Goal: Communication & Community: Answer question/provide support

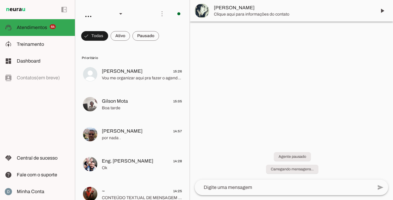
scroll to position [133, 0]
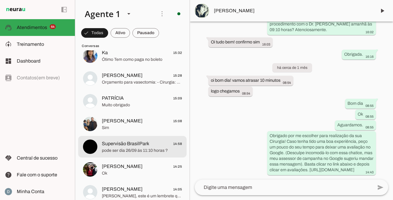
scroll to position [2030, 0]
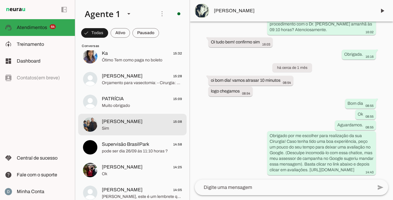
click at [141, 128] on span "Sim" at bounding box center [142, 128] width 80 height 6
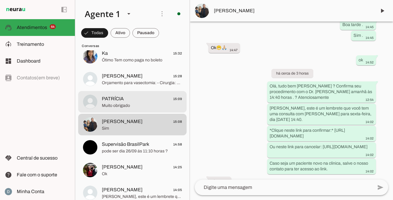
click at [122, 105] on span "Muito obrigado" at bounding box center [142, 106] width 80 height 6
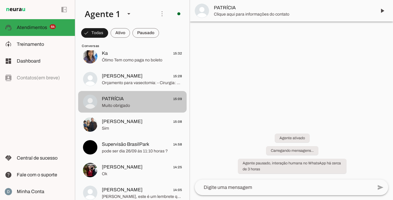
scroll to position [437, 0]
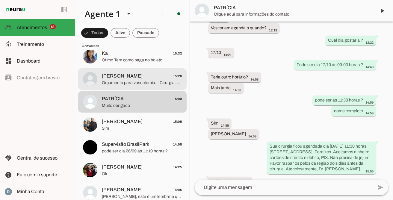
click at [120, 79] on span "[PERSON_NAME]" at bounding box center [122, 75] width 41 height 7
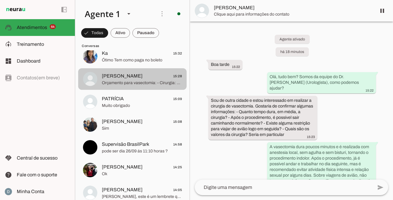
scroll to position [181, 0]
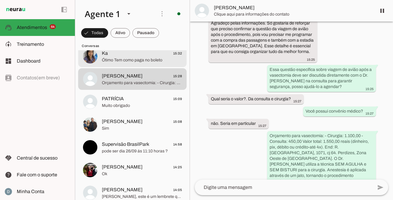
click at [123, 57] on span "Ótimo Tem como paga no boleto" at bounding box center [142, 60] width 80 height 6
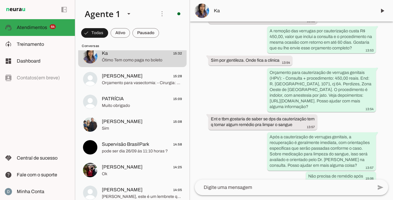
scroll to position [197, 0]
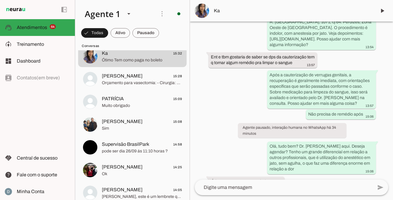
click at [259, 189] on textarea at bounding box center [283, 187] width 178 height 7
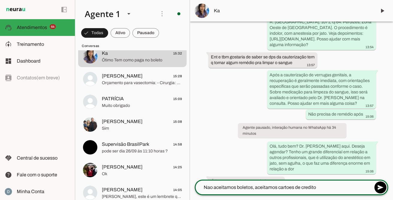
type textarea "Nao aceitamos boletos, aceitamos cartoes de credito."
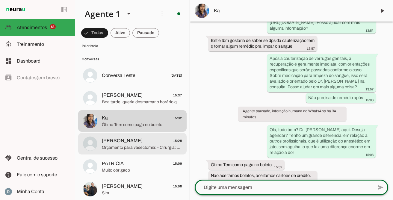
scroll to position [1955, 0]
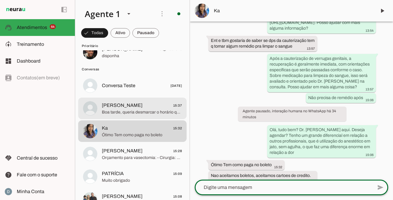
click at [120, 115] on span "Boa tarde, queria desmarcar o horário que tenho agendado no sábado dia 20 as 7:…" at bounding box center [142, 112] width 80 height 6
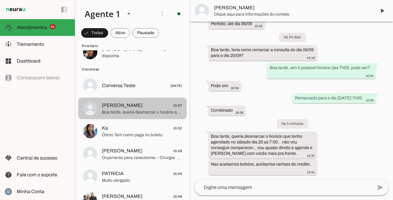
scroll to position [431, 0]
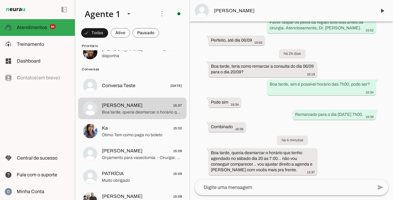
click at [248, 188] on textarea at bounding box center [283, 187] width 178 height 7
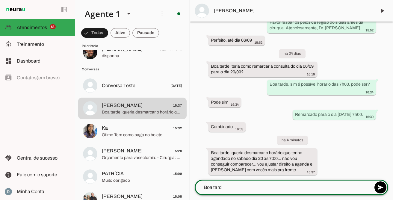
type textarea "Boa tarde"
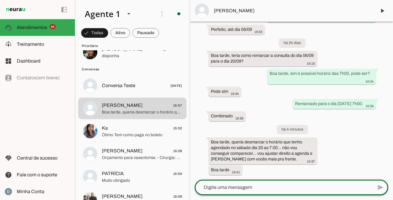
scroll to position [443, 0]
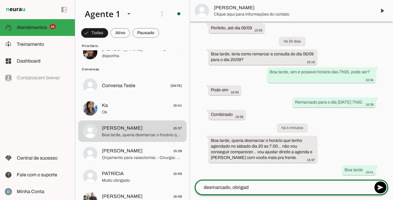
type textarea "desmarcado, obrigada"
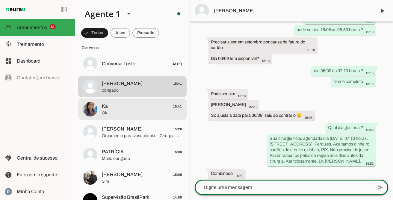
scroll to position [1979, 0]
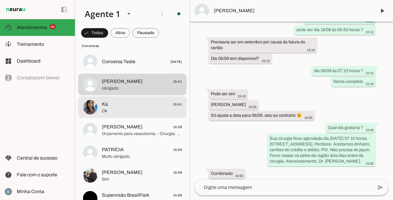
click at [139, 111] on span "Ok" at bounding box center [142, 111] width 80 height 6
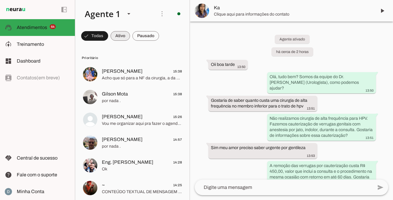
click at [120, 36] on span at bounding box center [119, 36] width 19 height 14
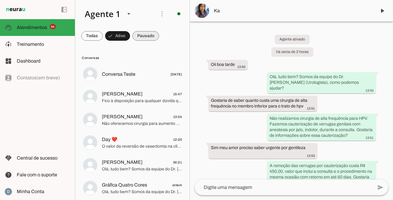
click at [151, 35] on span at bounding box center [145, 36] width 27 height 14
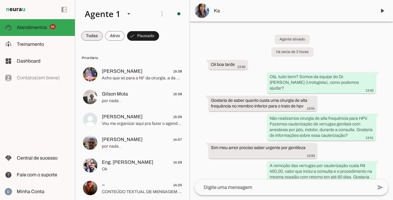
click at [88, 36] on span at bounding box center [92, 36] width 22 height 14
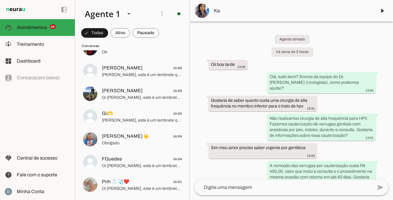
scroll to position [2154, 0]
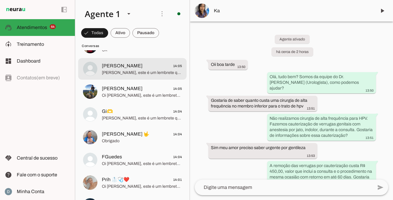
click at [140, 75] on span "[PERSON_NAME], este é um lembrete que você tem uma consulta com [PERSON_NAME] p…" at bounding box center [142, 73] width 80 height 6
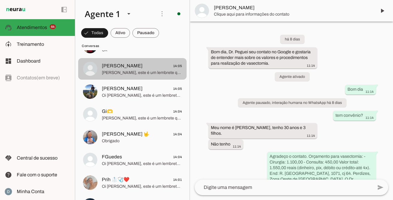
scroll to position [621, 0]
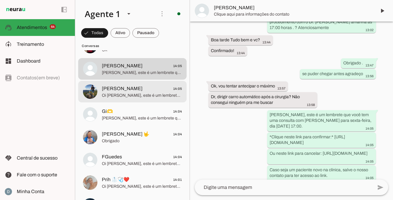
click at [136, 88] on span "[PERSON_NAME]" at bounding box center [122, 88] width 41 height 7
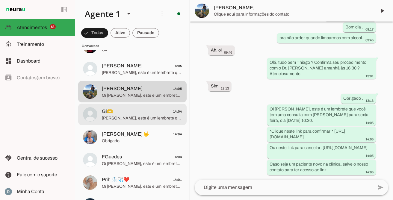
click at [130, 112] on span "Gi🫶 14:04" at bounding box center [142, 111] width 80 height 7
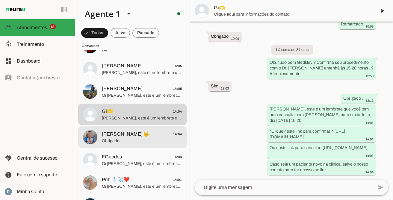
click at [122, 136] on span "[PERSON_NAME] 🤟" at bounding box center [126, 133] width 48 height 7
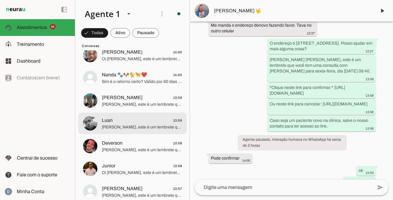
scroll to position [2329, 0]
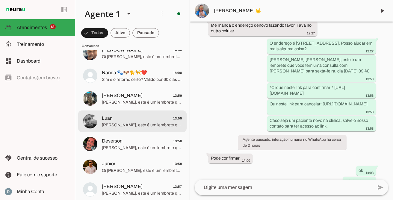
click at [127, 122] on span "[PERSON_NAME], este é um lembrete que você tem uma consulta com [PERSON_NAME] p…" at bounding box center [142, 125] width 80 height 6
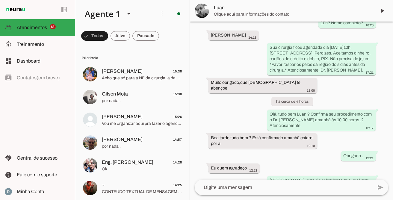
scroll to position [429, 0]
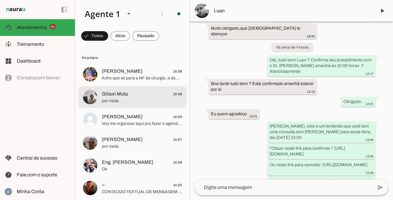
click at [134, 97] on span "Gilson Mota 15:38" at bounding box center [142, 93] width 80 height 7
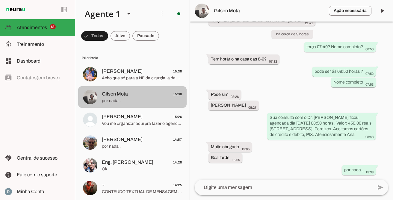
click at [134, 97] on span "Gilson Mota 15:38" at bounding box center [142, 93] width 80 height 7
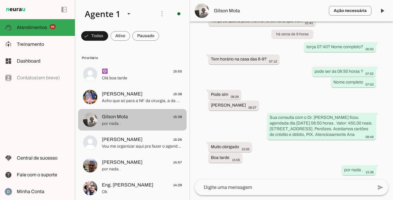
click at [128, 116] on span "Gilson Mota 15:38" at bounding box center [142, 116] width 80 height 7
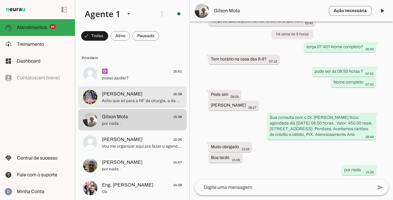
click at [160, 101] on span "Acho que só para a NF da cirurgia, a da consulta passou" at bounding box center [142, 101] width 80 height 6
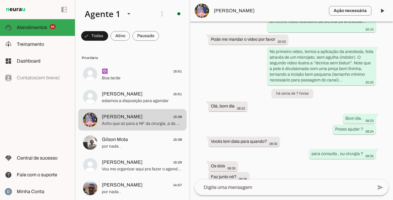
scroll to position [520, 0]
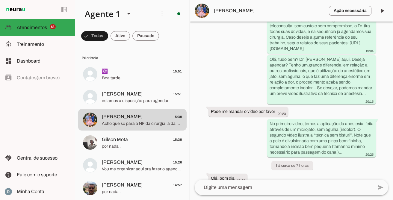
click at [231, 115] on div "Agente ativado há 8 dias Ou Porto Seguro 17:56 Olá, boa tarde 17:57 Olá, tudo b…" at bounding box center [291, 101] width 203 height 158
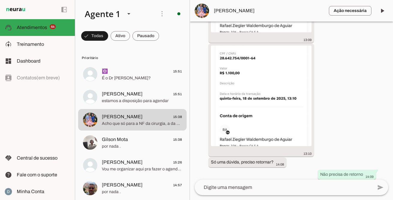
scroll to position [1582, 0]
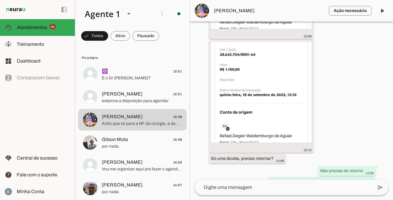
click at [232, 185] on textarea at bounding box center [283, 187] width 178 height 7
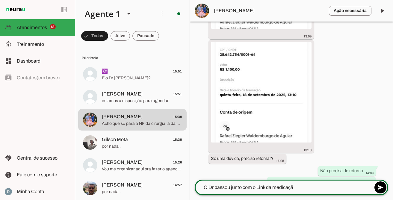
type textarea "O Dr passou junto com o Link da medicação"
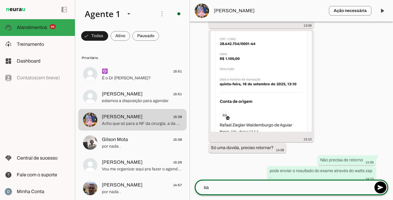
scroll to position [1595, 0]
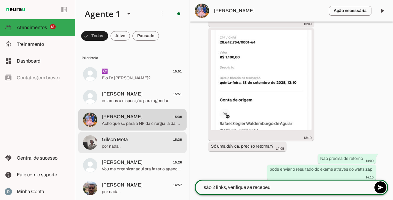
type textarea "são 2 links, verifique se recebeu"
type md-outlined-text-field "são 2 links, verifique se recebeu"
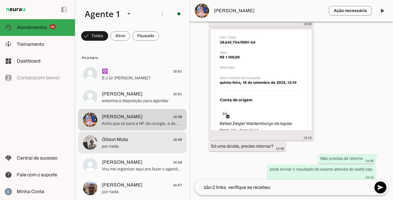
click at [150, 142] on span "Gilson Mota 15:38" at bounding box center [142, 139] width 80 height 7
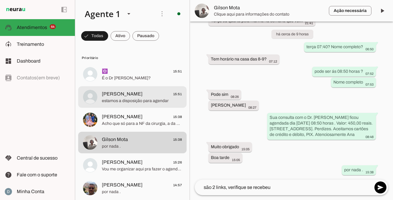
click at [135, 100] on span "estamos a disposição para agendar" at bounding box center [142, 101] width 80 height 6
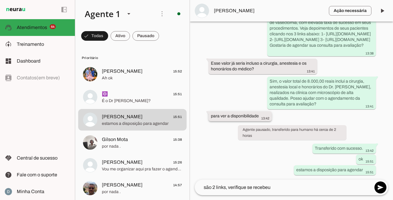
scroll to position [206, 0]
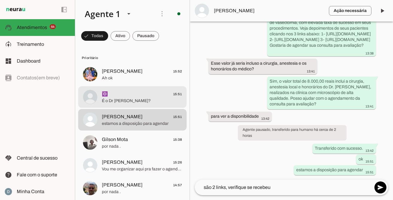
click at [146, 101] on span "É o Dr [PERSON_NAME]?" at bounding box center [142, 101] width 80 height 6
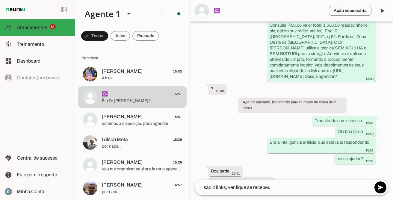
scroll to position [207, 0]
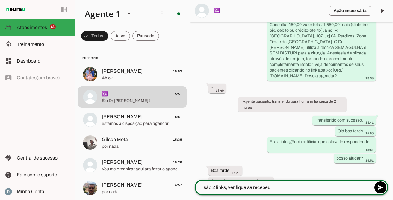
drag, startPoint x: 281, startPoint y: 186, endPoint x: 199, endPoint y: 185, distance: 82.0
click at [199, 185] on textarea "são 2 links, verifique se recebeu" at bounding box center [283, 187] width 178 height 7
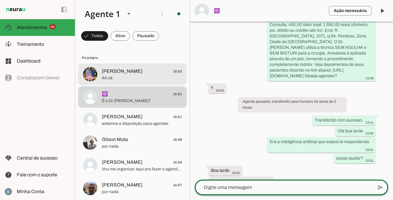
click at [110, 76] on span "Ah ok" at bounding box center [142, 78] width 80 height 6
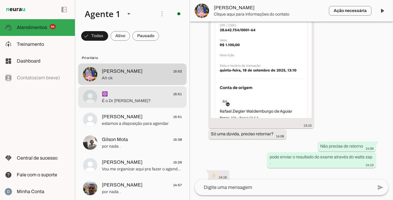
click at [110, 100] on span "É o Dr [PERSON_NAME]?" at bounding box center [142, 101] width 80 height 6
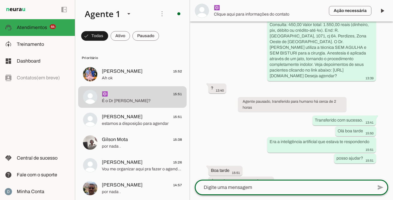
click at [215, 189] on textarea at bounding box center [283, 187] width 178 height 7
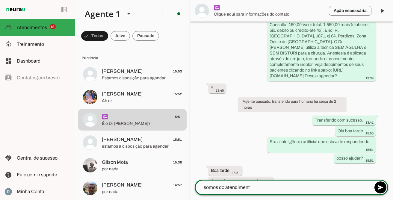
type textarea "somos do atendimento"
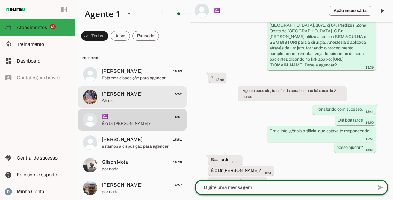
click at [135, 101] on span "Ah ok" at bounding box center [142, 101] width 80 height 6
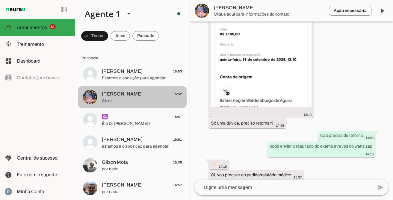
scroll to position [1607, 0]
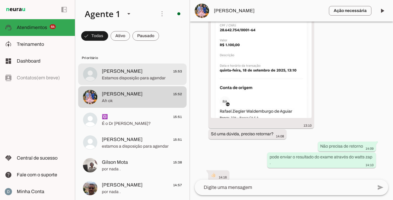
click at [130, 71] on span "[PERSON_NAME] 15:53" at bounding box center [142, 71] width 80 height 7
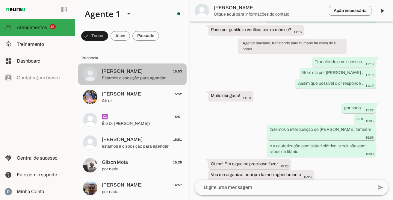
scroll to position [400, 0]
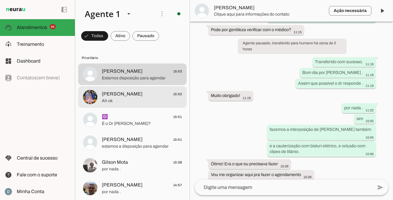
click at [118, 102] on span "Ah ok" at bounding box center [142, 101] width 80 height 6
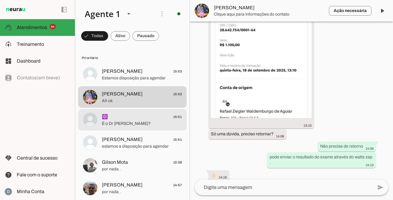
click at [116, 118] on span "🔯 15:51" at bounding box center [142, 116] width 80 height 7
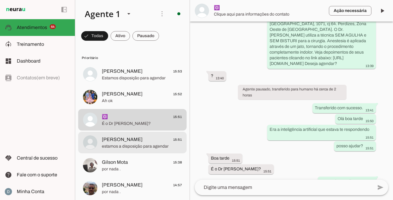
click at [112, 145] on span "estamos a disposição para agendar" at bounding box center [142, 146] width 80 height 6
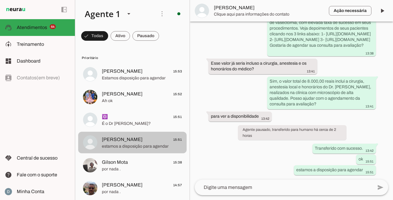
scroll to position [206, 0]
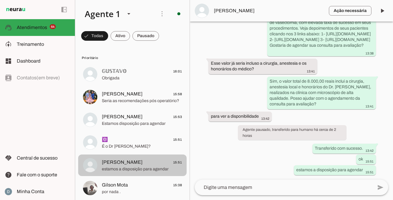
click at [130, 168] on span "estamos a disposição para agendar" at bounding box center [142, 169] width 80 height 6
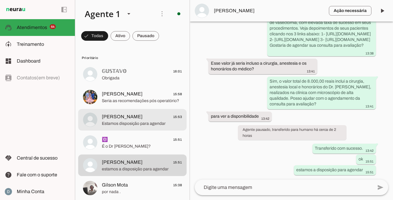
click at [142, 125] on span "Estamos disposição para agendar" at bounding box center [142, 124] width 80 height 6
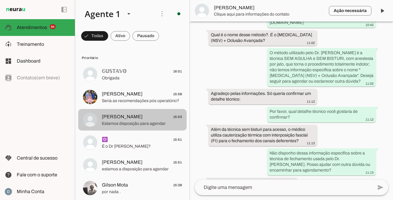
scroll to position [400, 0]
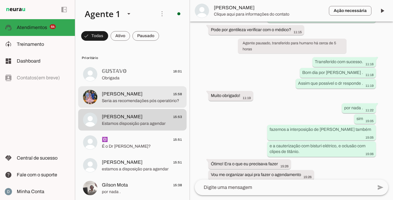
click at [144, 98] on span "Seria as recomendações pós operatório?" at bounding box center [142, 101] width 80 height 6
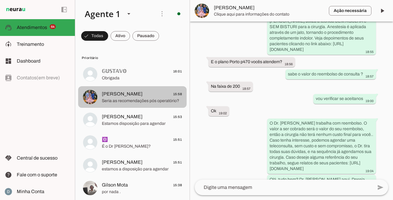
scroll to position [1618, 0]
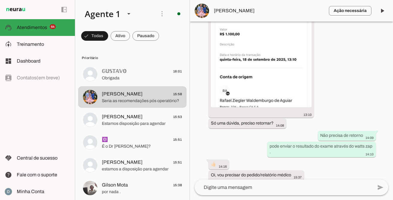
click at [234, 190] on textarea at bounding box center [283, 187] width 178 height 7
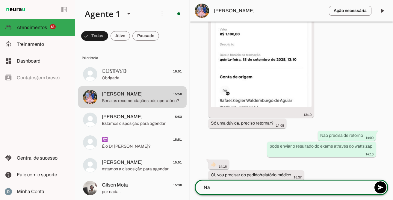
type textarea "Nao"
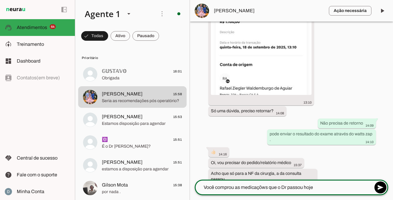
type textarea "Você comprou as medicaçõws que o Dr passou hoje?"
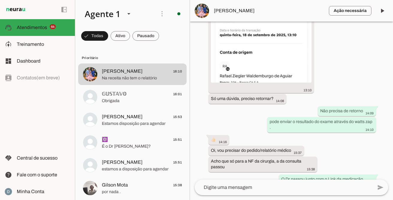
scroll to position [1669, 0]
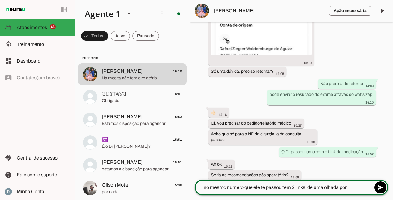
type textarea "no mesmo numero que ele te passou tem 2 links, de uma olhada por favor"
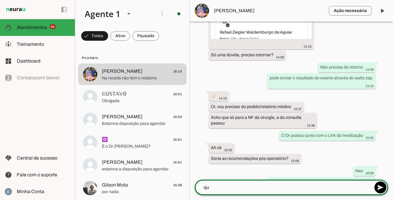
type textarea "q"
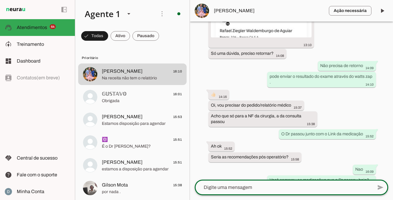
type textarea "v"
type textarea "comprou os 3 remedios?"
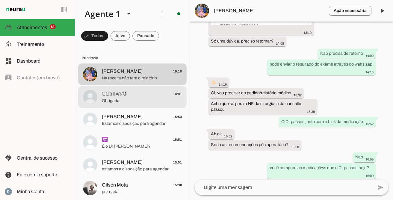
click at [117, 96] on span "𝔾𝕌𝕊𝕋𝔸𝕍𝕆" at bounding box center [114, 93] width 25 height 7
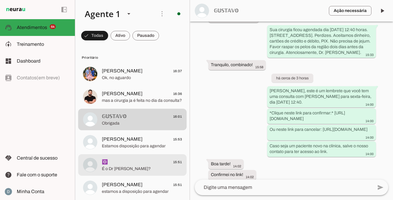
scroll to position [2, 0]
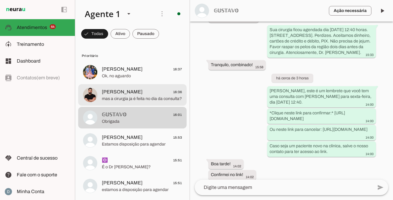
click at [141, 96] on span "mas a cirurgia ja é feita no dia da consulta?" at bounding box center [142, 99] width 80 height 6
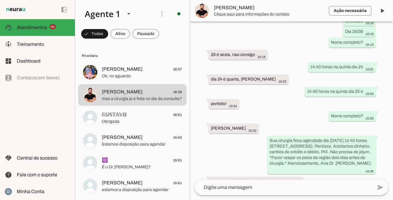
click at [241, 187] on textarea at bounding box center [283, 187] width 178 height 7
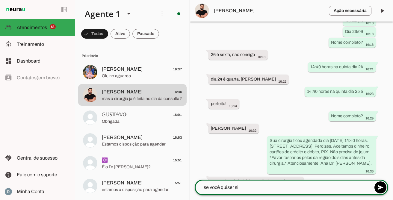
type textarea "se você quiser sim"
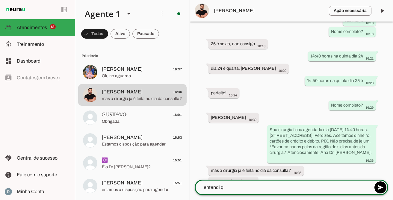
scroll to position [467, 0]
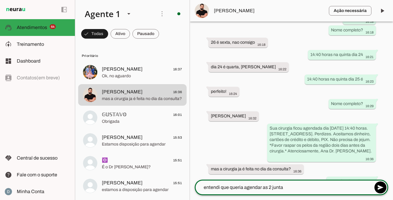
type textarea "entendi que queria agendar as 2 juntas"
